Goal: Find specific fact: Find specific fact

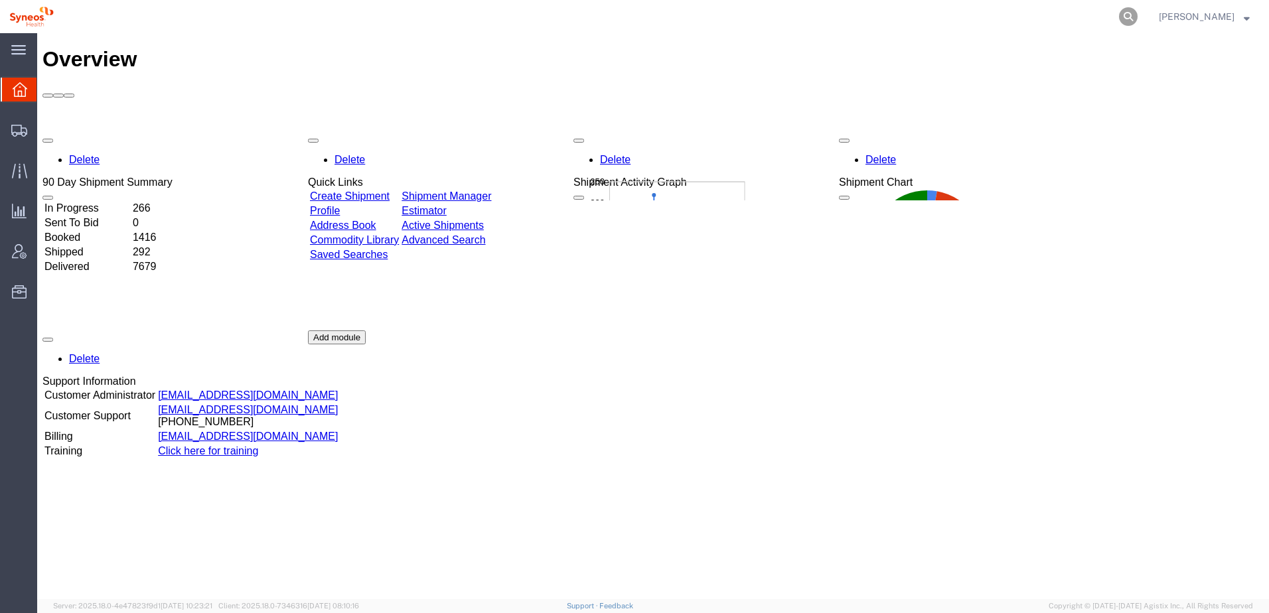
click at [1138, 20] on icon at bounding box center [1128, 16] width 19 height 19
paste input "7863242351 5"
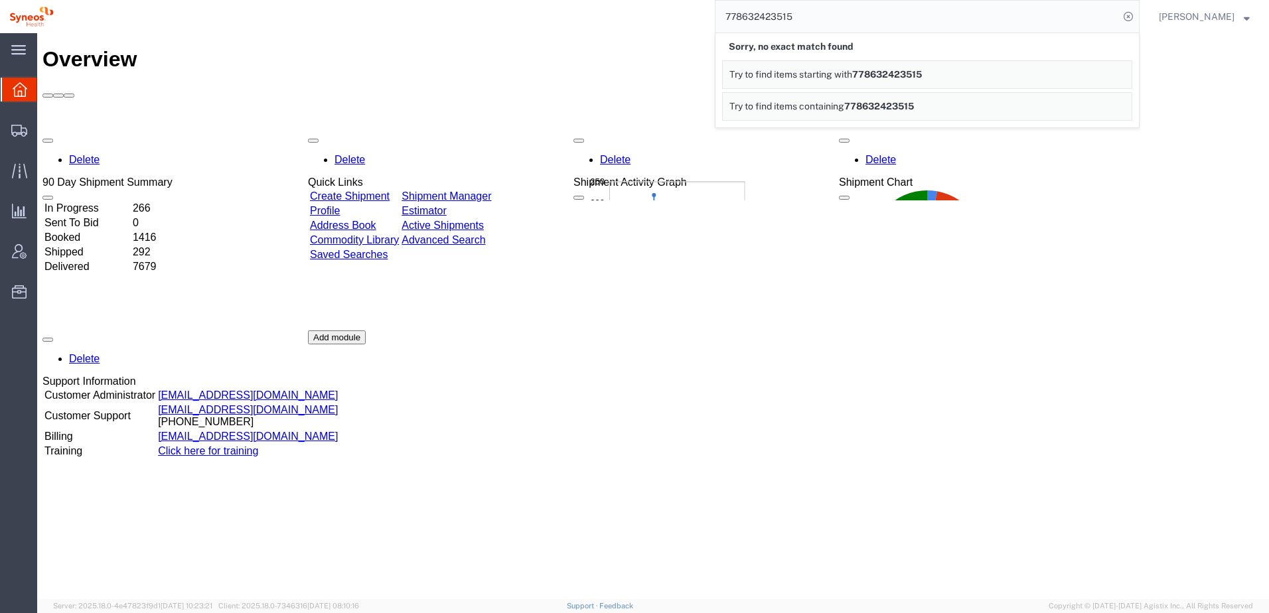
click at [894, 477] on div "Delete 90 Day Shipment Summary In Progress 266 Sent To Bid 0 Booked 1416 Shippe…" at bounding box center [652, 330] width 1221 height 398
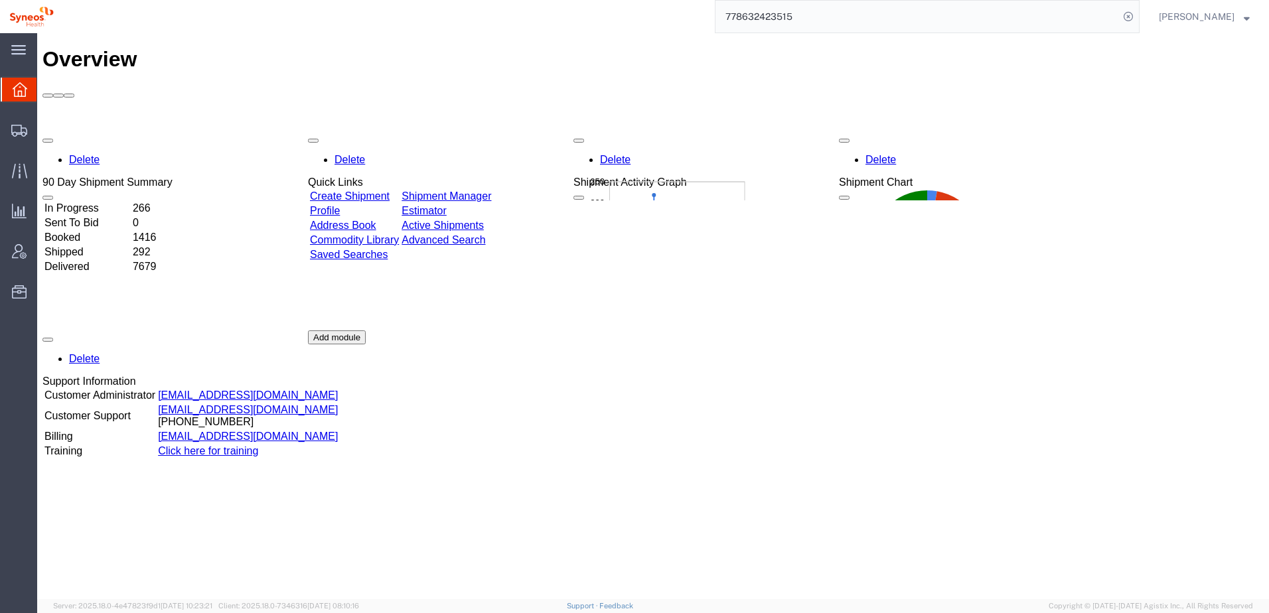
drag, startPoint x: 821, startPoint y: 17, endPoint x: 726, endPoint y: 17, distance: 94.9
click at [726, 17] on div "778632423515" at bounding box center [601, 16] width 1077 height 33
paste input "648355453592"
type input "648355453592"
click at [1138, 15] on icon at bounding box center [1128, 16] width 19 height 19
